Goal: Use online tool/utility: Utilize a website feature to perform a specific function

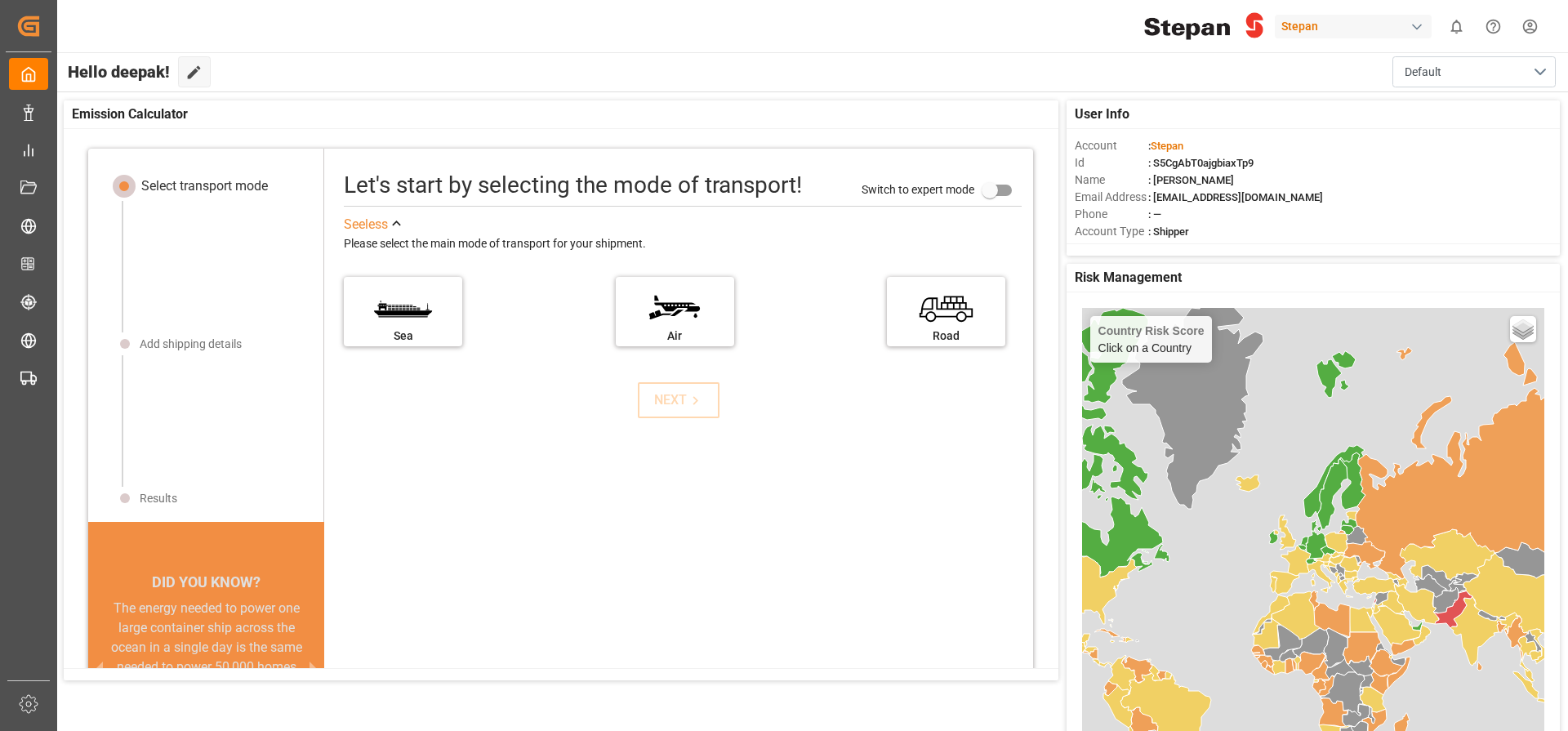
click at [1318, 30] on div "Stepan" at bounding box center [1354, 26] width 157 height 23
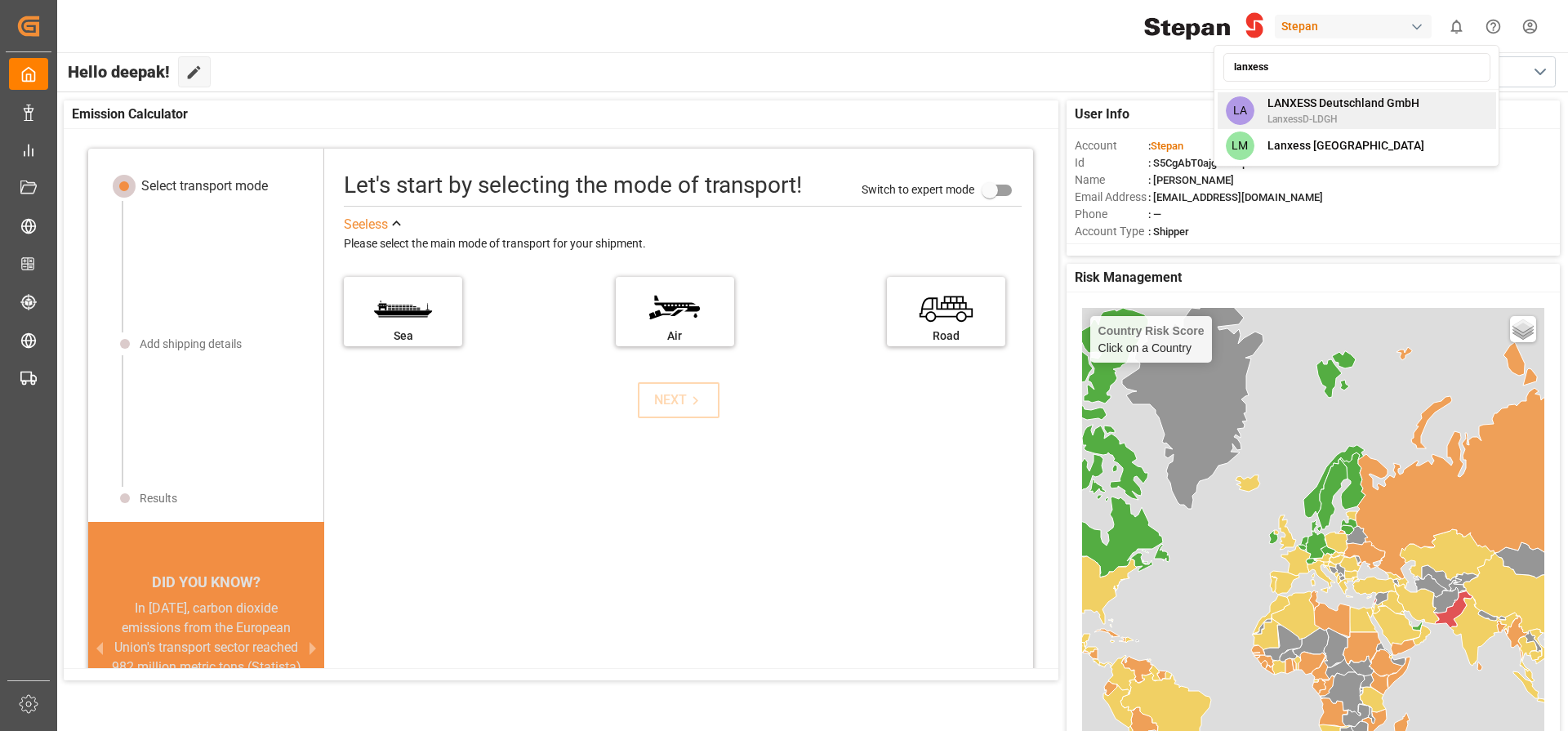
type input "lanxess"
click at [1347, 108] on span "LANXESS Deutschland GmbH" at bounding box center [1343, 104] width 152 height 17
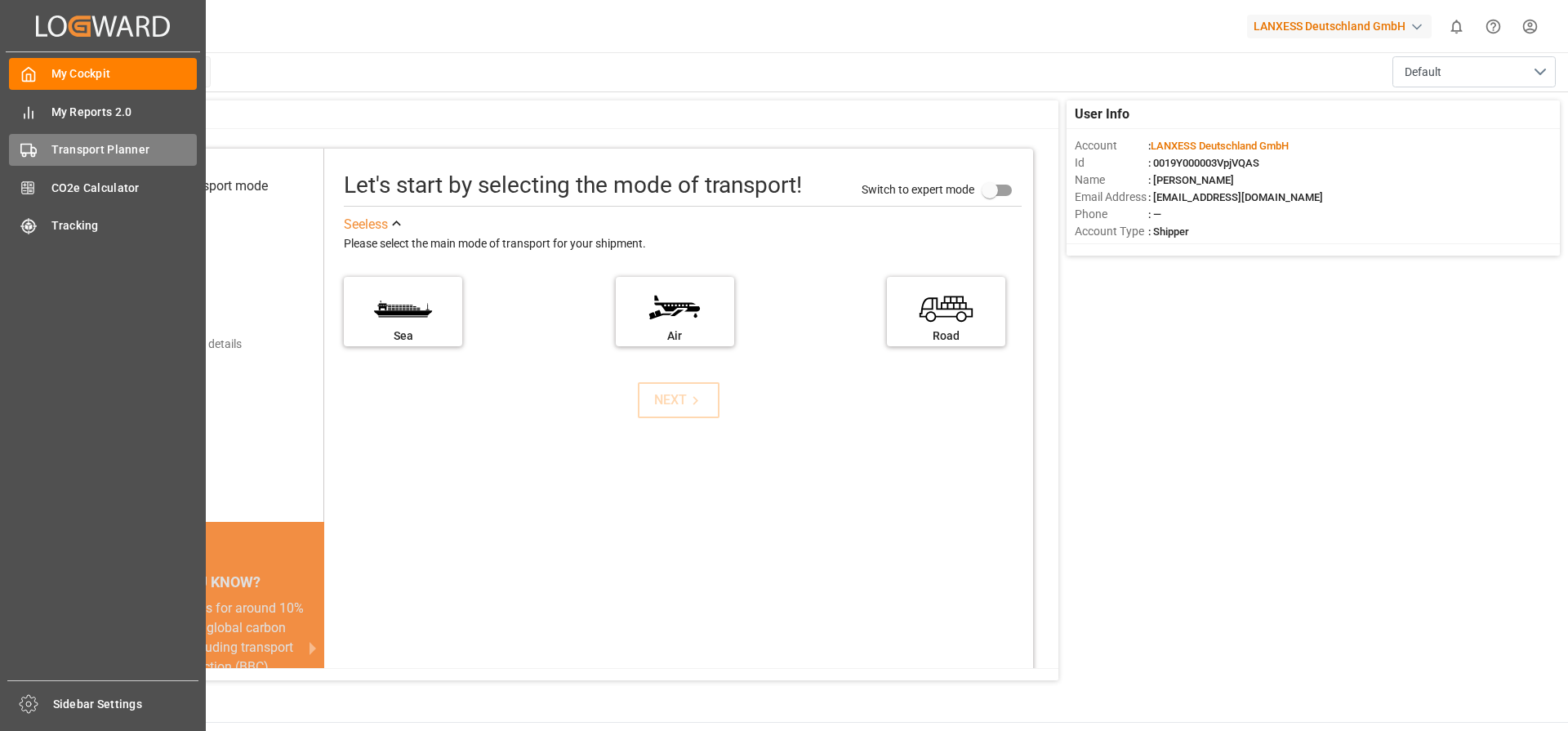
click at [103, 154] on span "Transport Planner" at bounding box center [124, 150] width 146 height 17
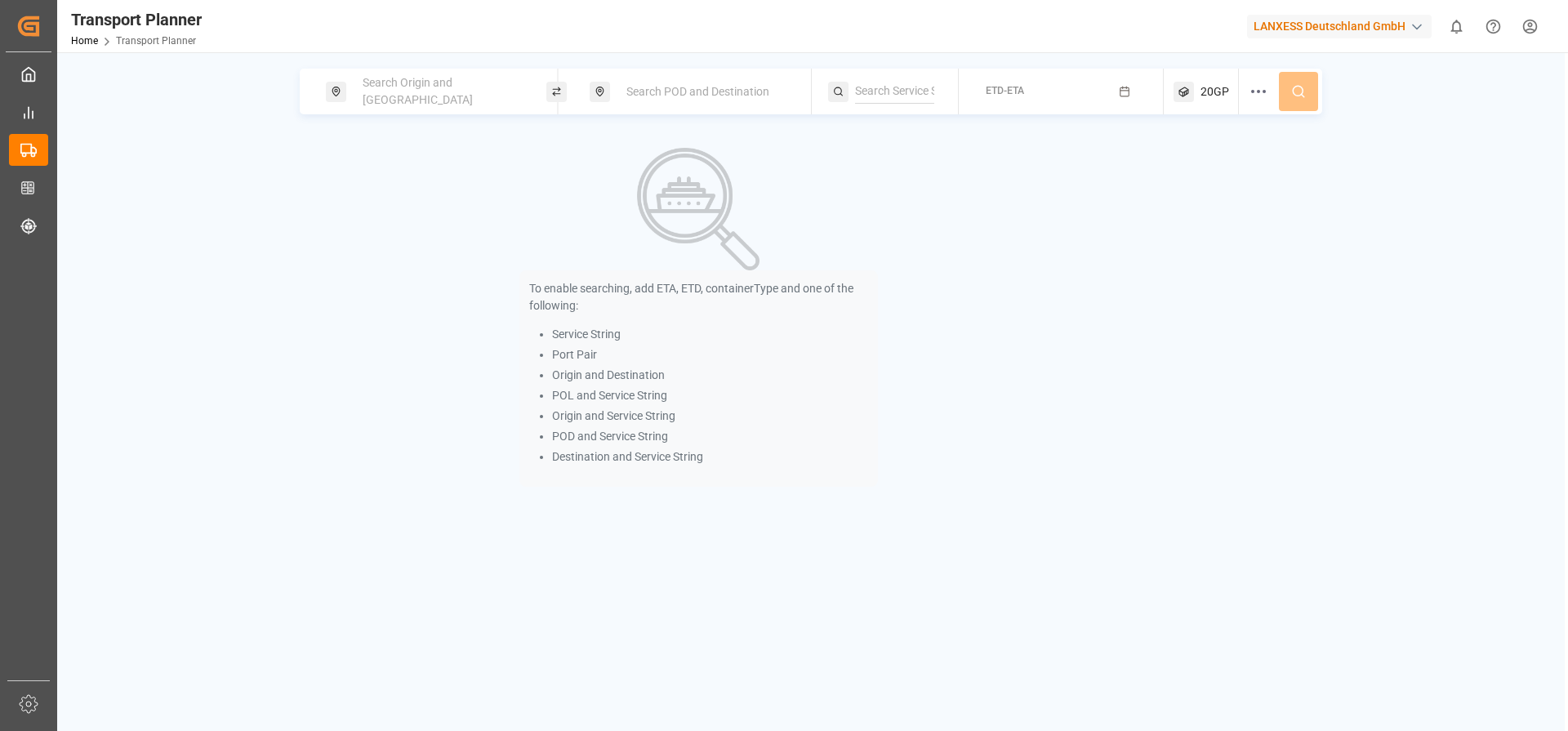
click at [422, 99] on div "Search Origin and [GEOGRAPHIC_DATA]" at bounding box center [441, 91] width 176 height 48
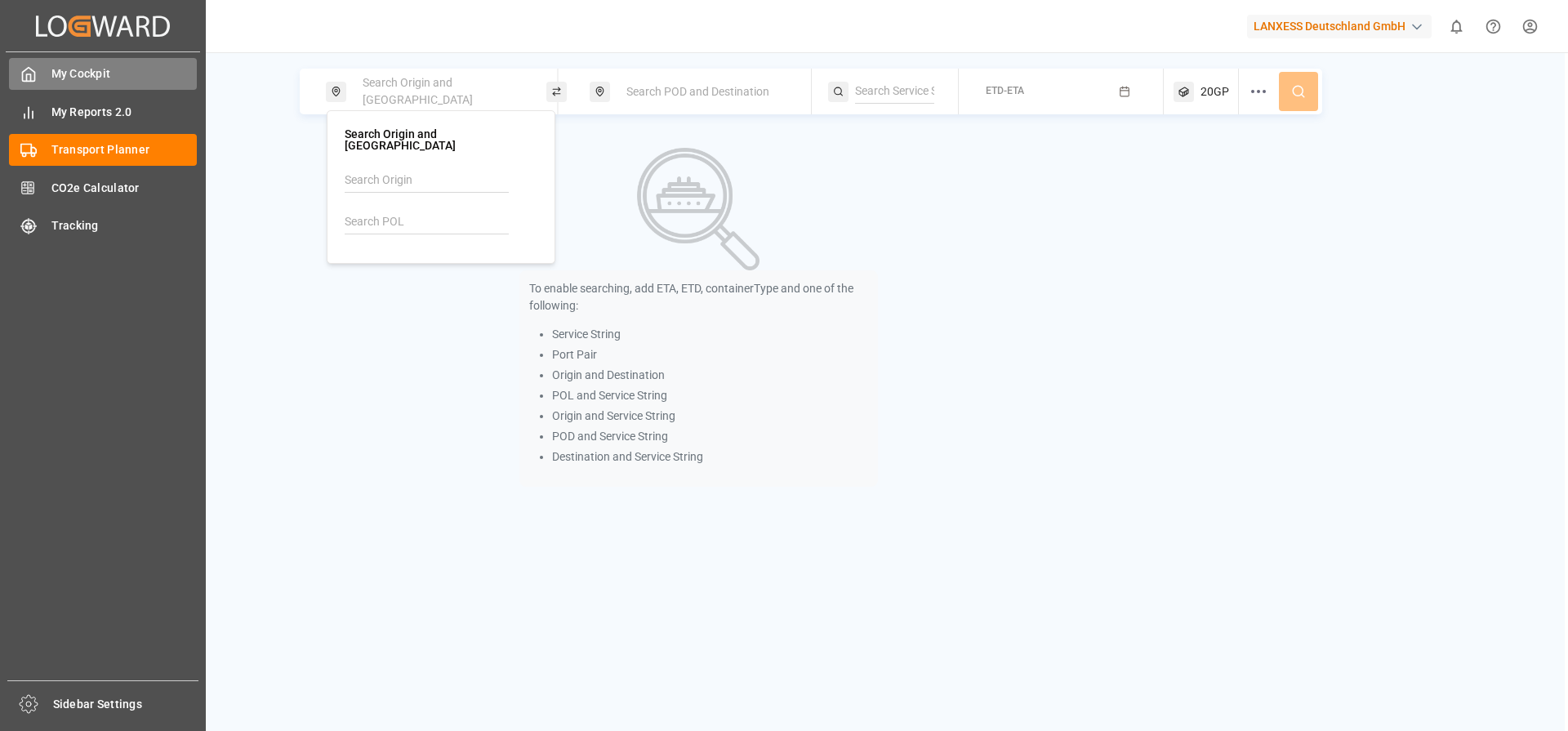
click at [69, 73] on span "My Cockpit" at bounding box center [124, 74] width 146 height 17
